Goal: Information Seeking & Learning: Check status

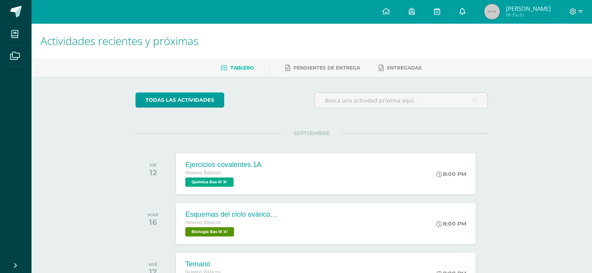
click at [455, 19] on link at bounding box center [461, 11] width 25 height 23
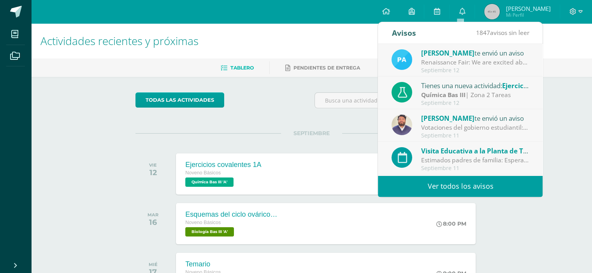
click at [468, 186] on link "Ver todos los avisos" at bounding box center [460, 186] width 165 height 21
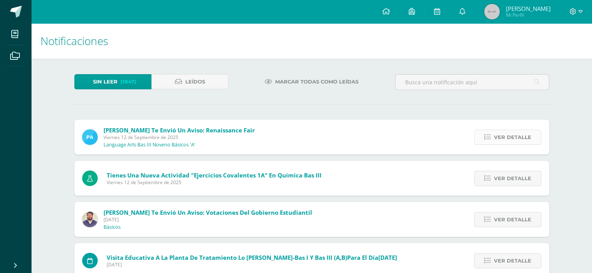
click at [485, 134] on icon at bounding box center [487, 137] width 7 height 7
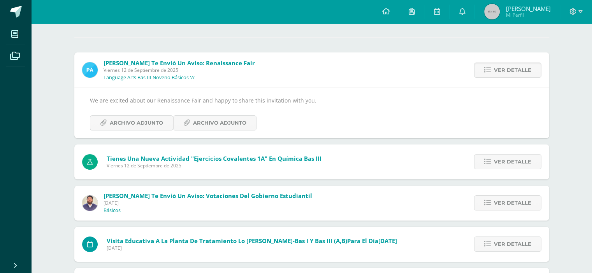
scroll to position [71, 0]
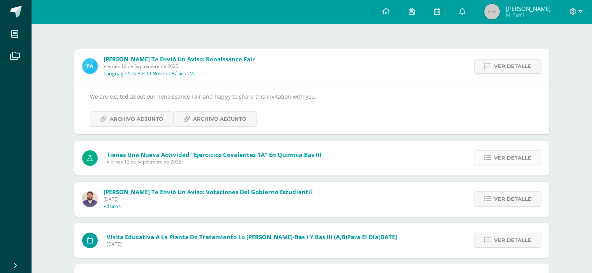
click at [500, 158] on span "Ver detalle" at bounding box center [512, 158] width 37 height 14
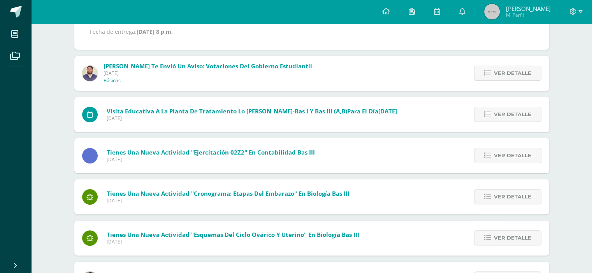
scroll to position [177, 0]
click at [506, 231] on span "Ver detalle" at bounding box center [512, 238] width 37 height 14
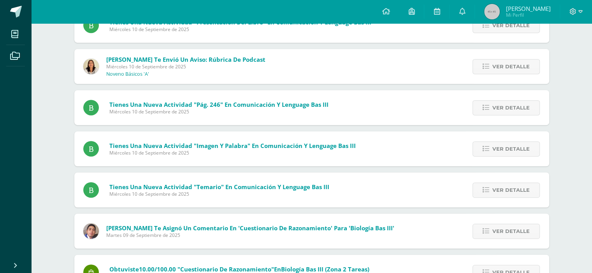
scroll to position [500, 0]
